Goal: Transaction & Acquisition: Purchase product/service

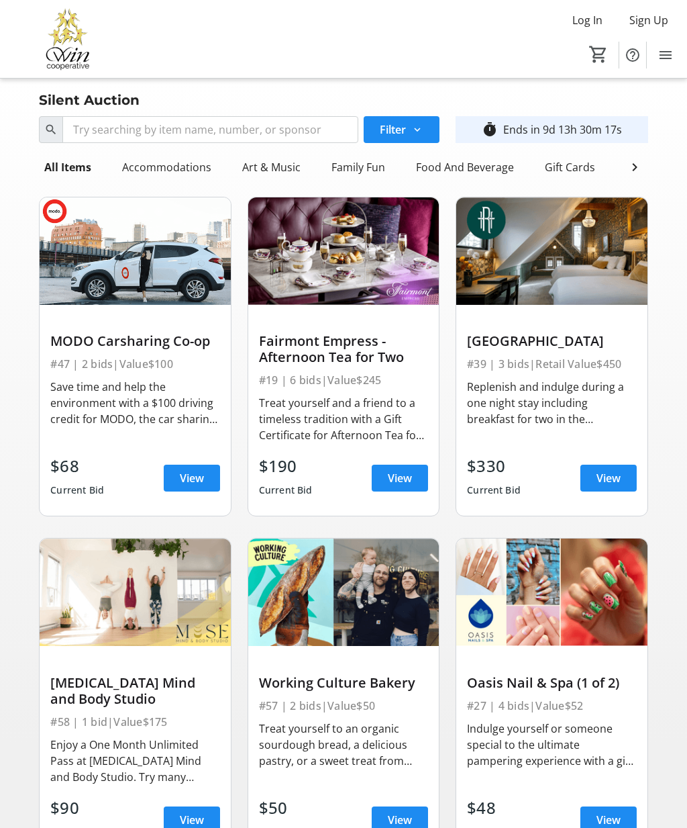
scroll to position [0, 9]
click at [154, 177] on div "Accommodations" at bounding box center [158, 167] width 100 height 27
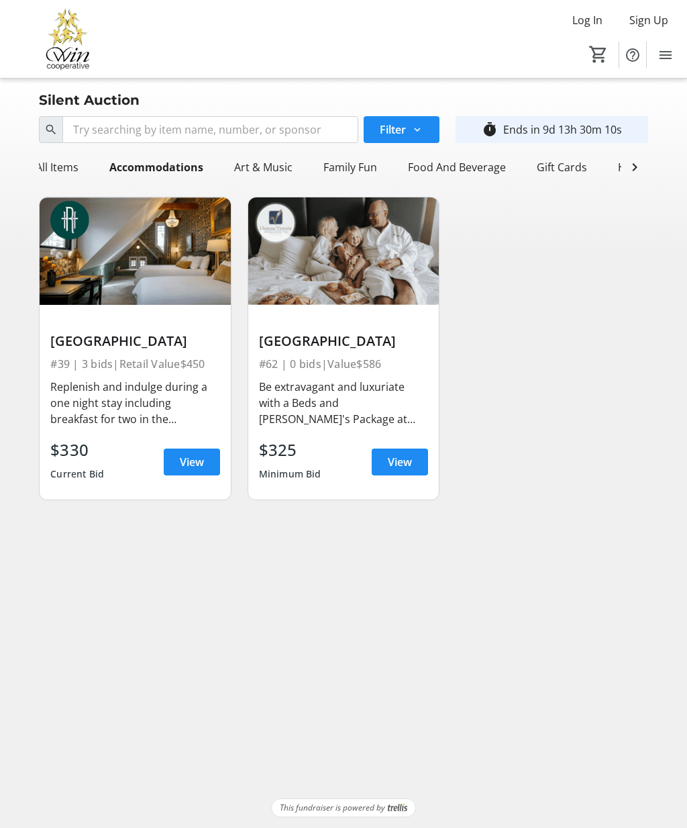
click at [260, 165] on div "Art & Music" at bounding box center [263, 167] width 69 height 27
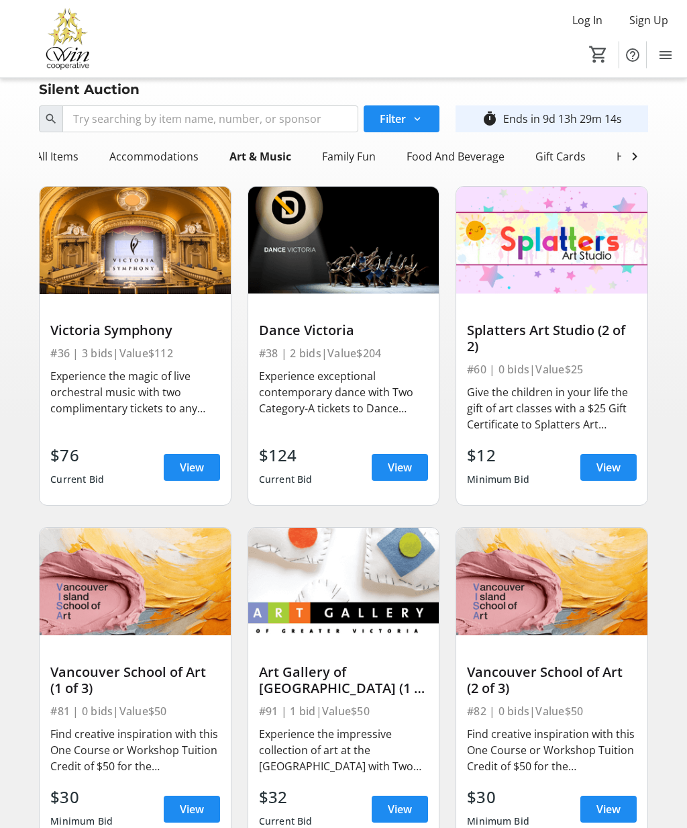
scroll to position [0, 0]
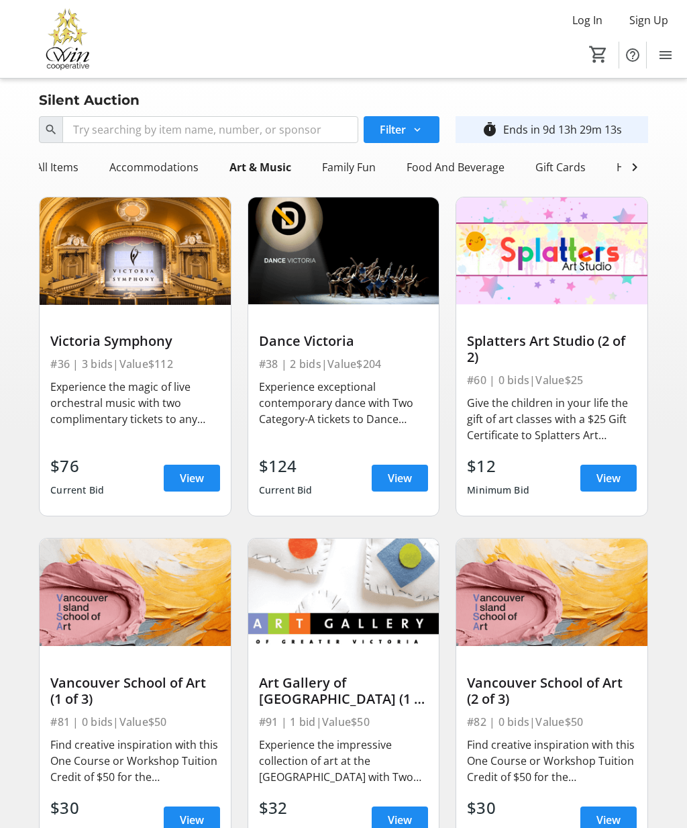
click at [347, 164] on div "Family Fun" at bounding box center [349, 167] width 64 height 27
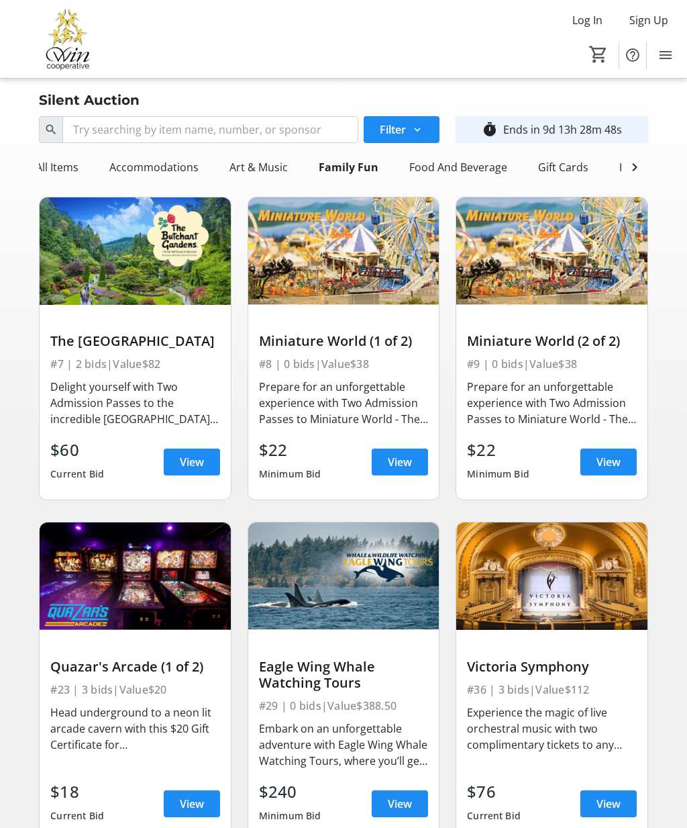
click at [442, 169] on div "Food And Beverage" at bounding box center [458, 167] width 109 height 27
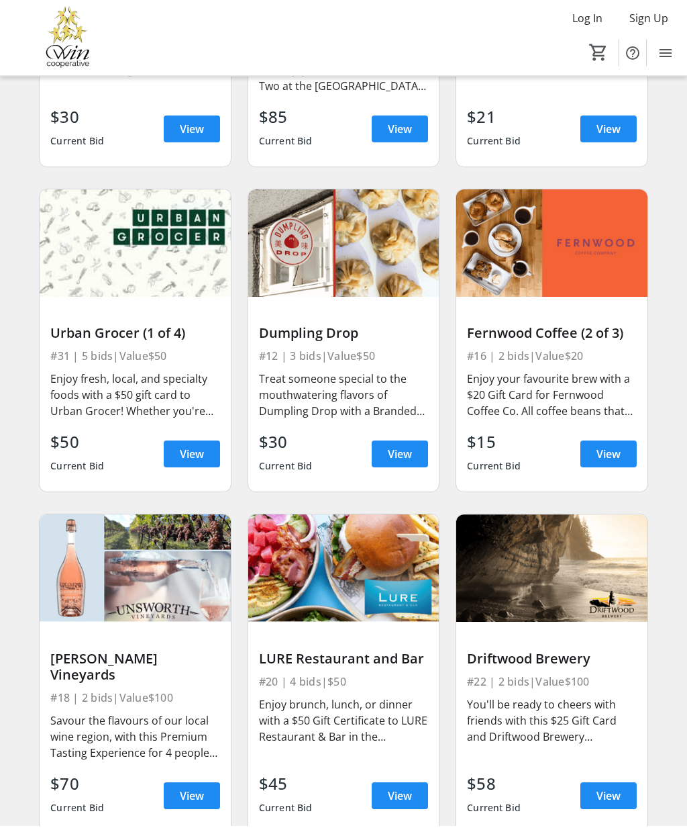
scroll to position [689, 0]
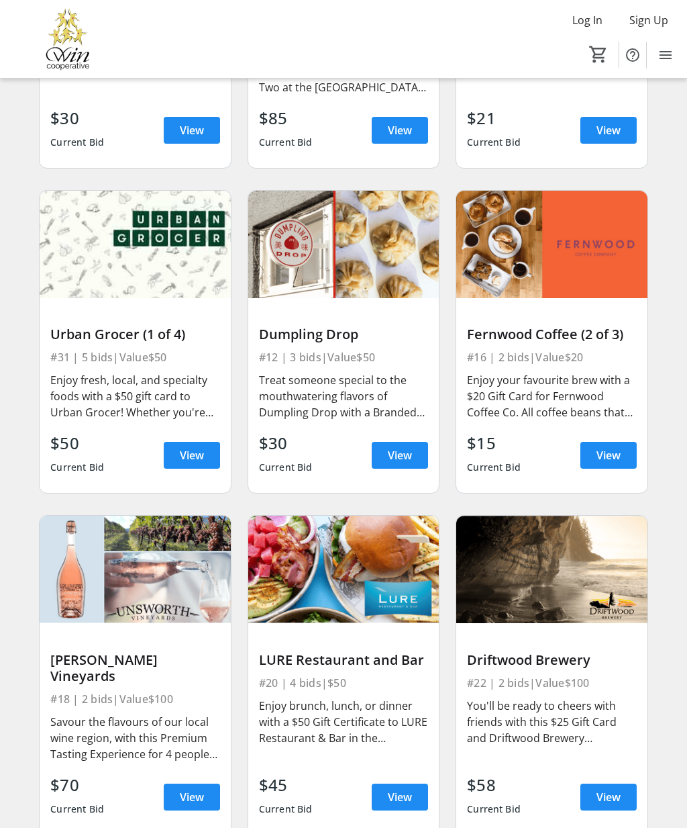
click at [336, 397] on div "Treat someone special to the mouthwatering flavors of Dumpling Drop with a Bran…" at bounding box center [343, 396] width 169 height 48
click at [395, 452] on span "View" at bounding box center [400, 455] width 24 height 16
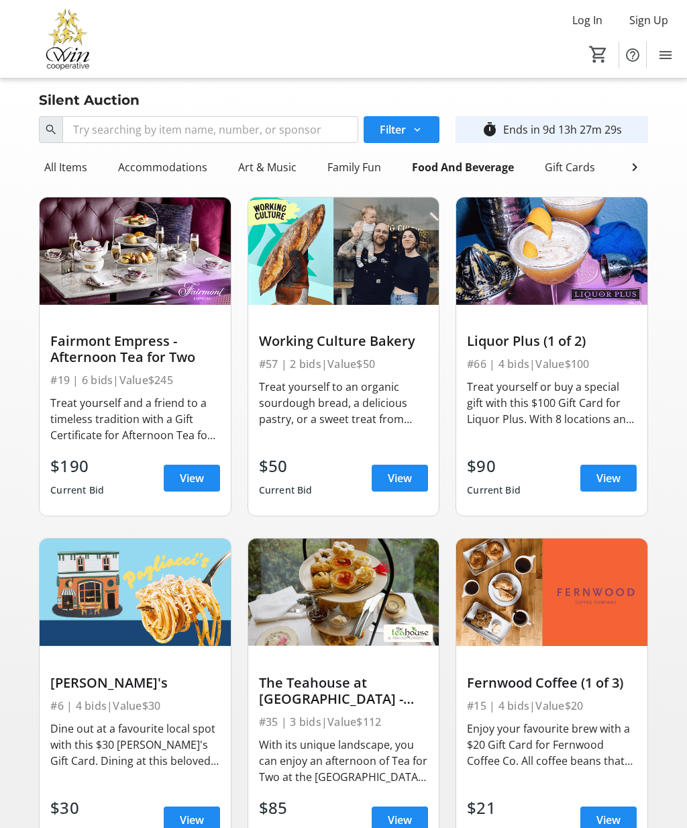
click at [569, 166] on div "Gift Cards" at bounding box center [570, 167] width 61 height 27
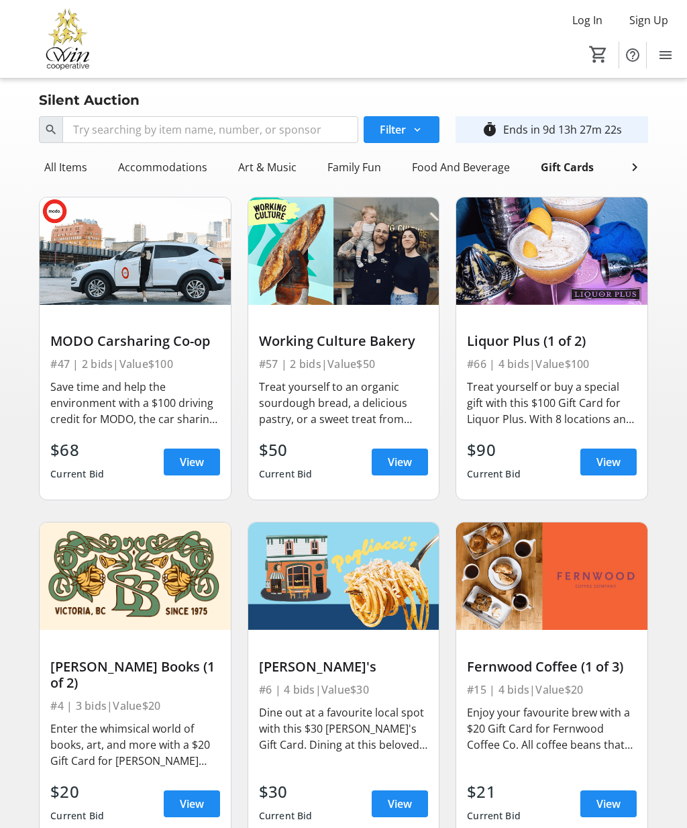
click at [635, 168] on mat-icon at bounding box center [635, 167] width 16 height 16
click at [287, 166] on div "Health And Wellness" at bounding box center [295, 167] width 115 height 27
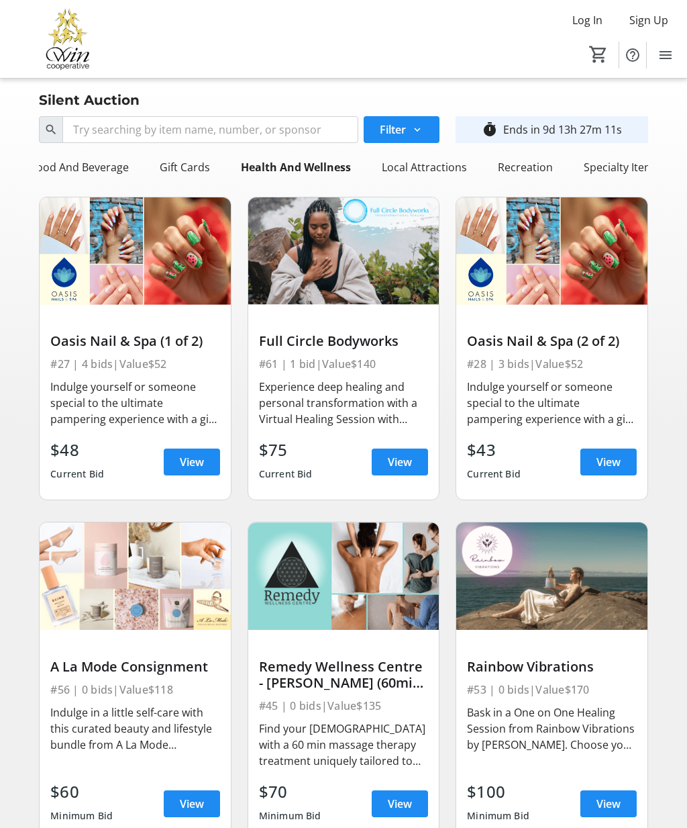
click at [520, 168] on div "Recreation" at bounding box center [526, 167] width 66 height 27
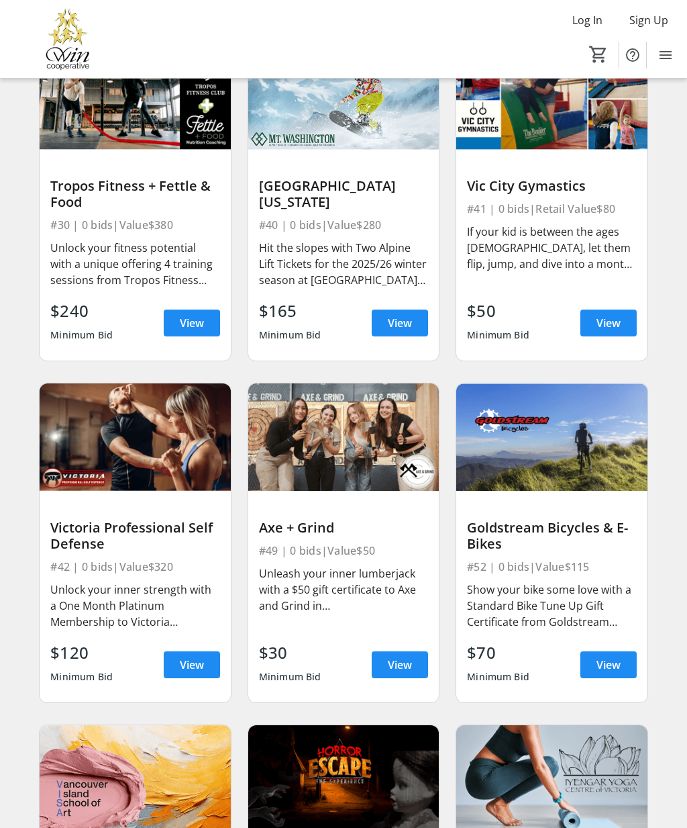
scroll to position [836, 0]
